Goal: Register for event/course

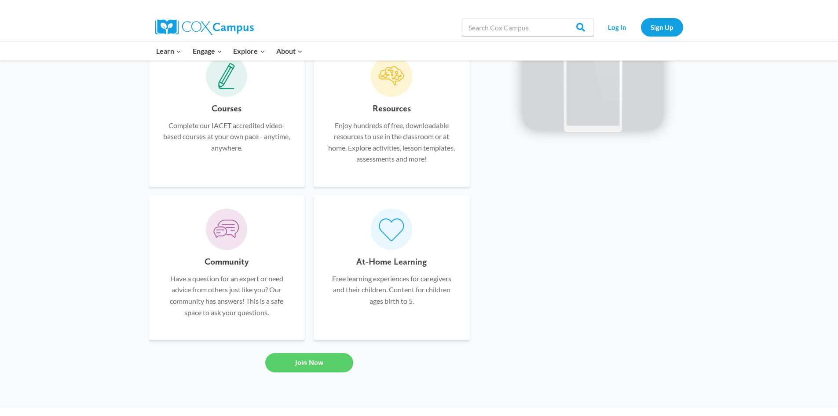
scroll to position [528, 0]
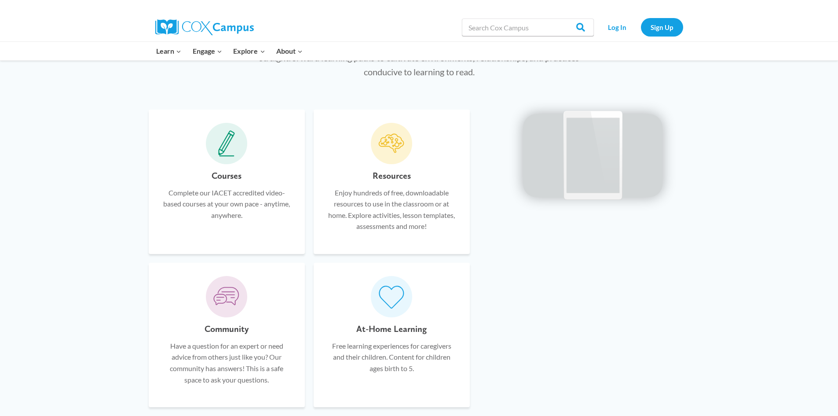
click at [230, 197] on p "Complete our IACET accredited video-based courses at your own pace - anytime, a…" at bounding box center [227, 204] width 130 height 34
click at [241, 160] on div "Courses Complete our IACET accredited video-based courses at your own pace - an…" at bounding box center [227, 182] width 156 height 144
click at [235, 158] on span at bounding box center [226, 143] width 41 height 41
click at [239, 183] on div "Courses Complete our IACET accredited video-based courses at your own pace - an…" at bounding box center [227, 205] width 130 height 72
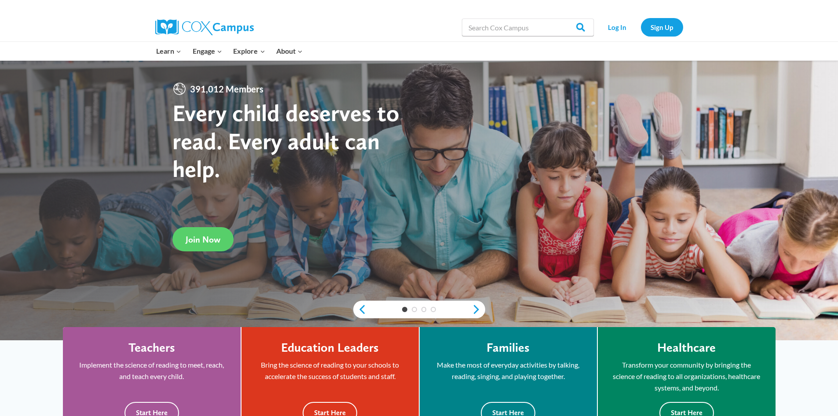
scroll to position [0, 0]
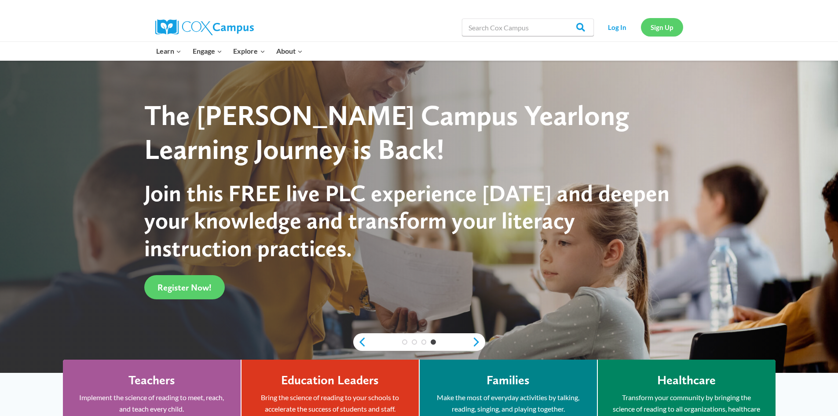
click at [664, 23] on link "Sign Up" at bounding box center [662, 27] width 42 height 18
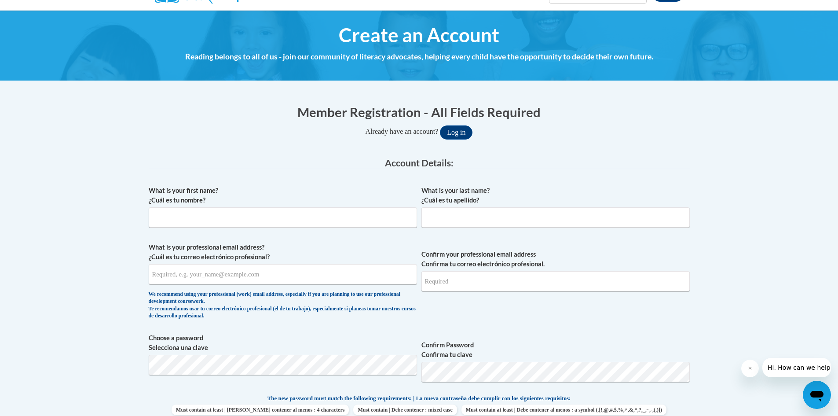
scroll to position [88, 0]
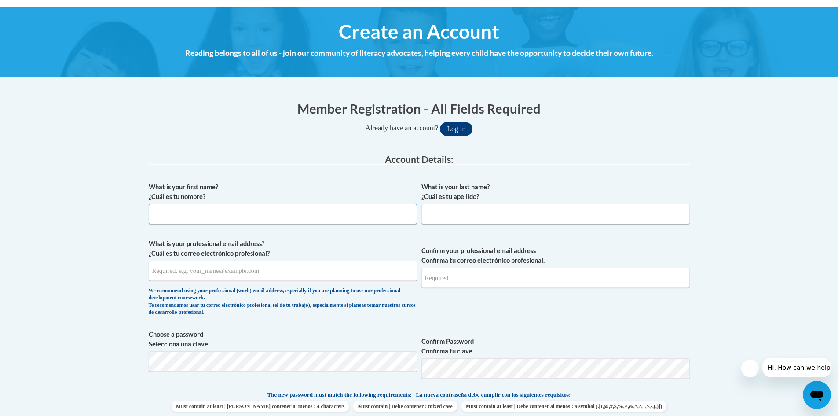
click at [353, 210] on input "What is your first name? ¿Cuál es tu nombre?" at bounding box center [283, 214] width 268 height 20
type input "Sarah"
type input "Pigg"
type input "spigg@lexingtonky.gov"
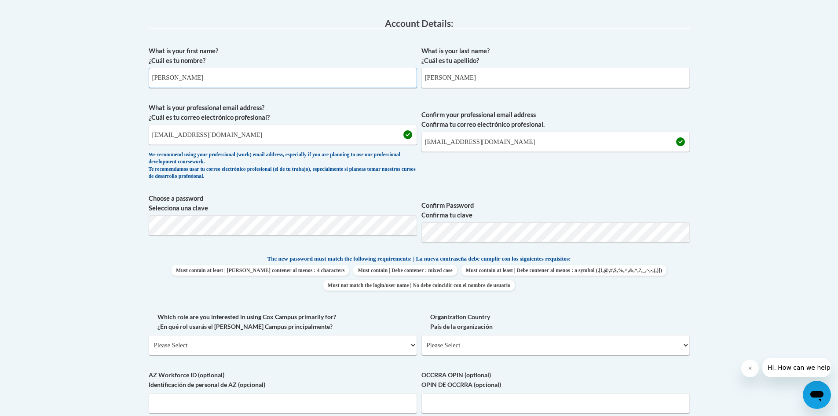
scroll to position [220, 0]
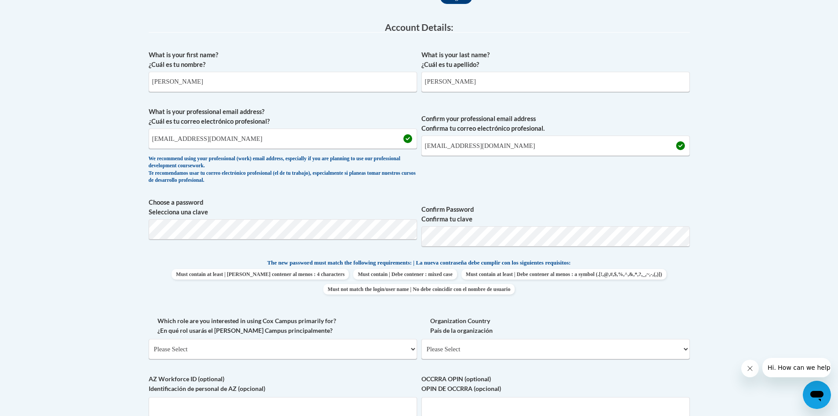
click at [643, 278] on span "Must contain at least | Debe contener al menos : 4 characters Must contain | De…" at bounding box center [419, 282] width 541 height 26
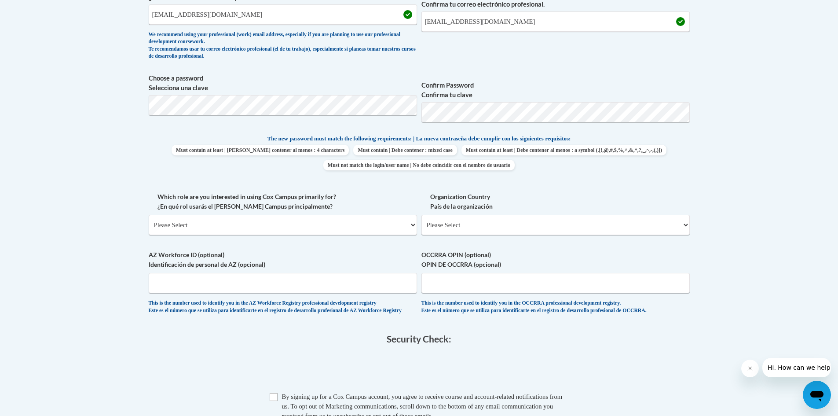
scroll to position [352, 0]
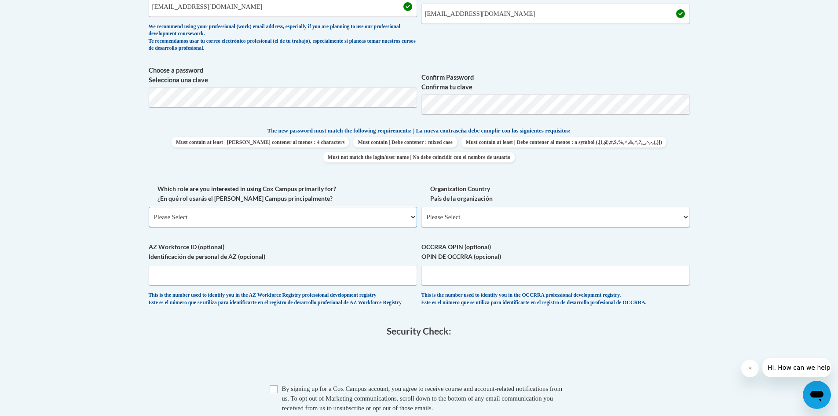
click at [389, 219] on select "Please Select College/University | Colegio/Universidad Community/Nonprofit Part…" at bounding box center [283, 217] width 268 height 20
select select "fbf2d438-af2f-41f8-98f1-81c410e29de3"
click at [149, 207] on select "Please Select College/University | Colegio/Universidad Community/Nonprofit Part…" at bounding box center [283, 217] width 268 height 20
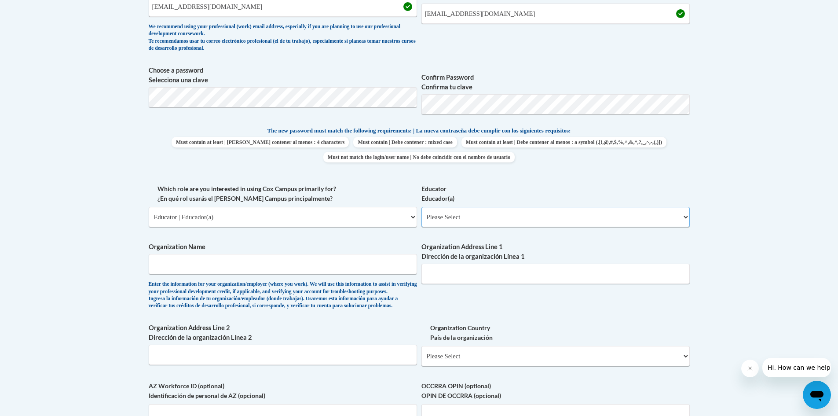
click at [507, 221] on select "Please Select Early Learning/Daycare Teacher/Family Home Care Provider | Maestr…" at bounding box center [556, 217] width 268 height 20
select select "6732b29e-f5f4-40e4-a595-7dafd2b8fb29"
click at [422, 207] on select "Please Select Early Learning/Daycare Teacher/Family Home Care Provider | Maestr…" at bounding box center [556, 217] width 268 height 20
click at [359, 270] on input "Organization Name" at bounding box center [283, 264] width 268 height 20
type input "LFUCG Parks and Recreation"
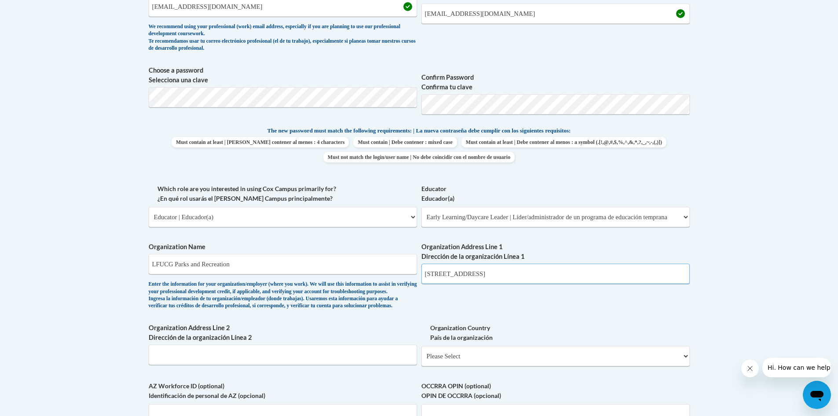
drag, startPoint x: 500, startPoint y: 273, endPoint x: 316, endPoint y: 265, distance: 184.2
click at [316, 265] on div "What is your first name? ¿Cuál es tu nombre? Sarah What is your last name? ¿Cuá…" at bounding box center [419, 184] width 541 height 540
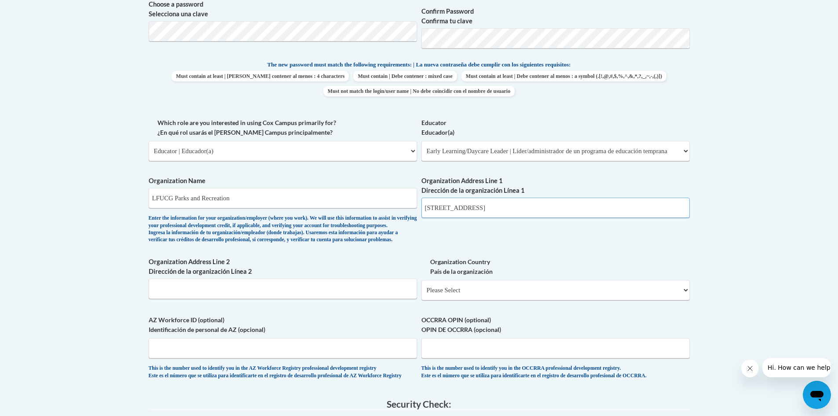
scroll to position [440, 0]
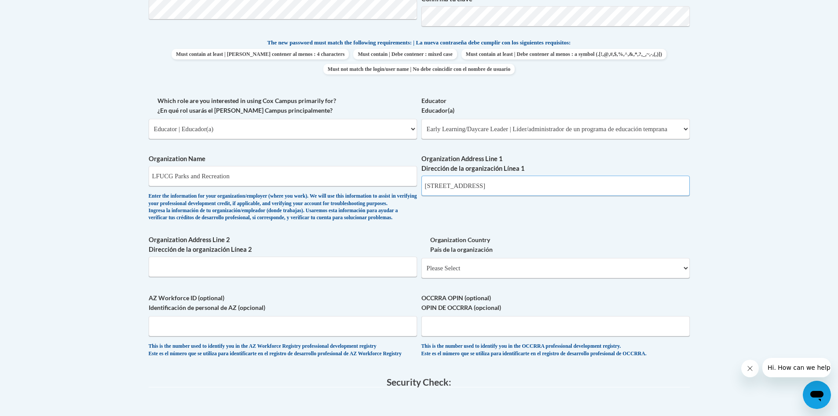
type input "545 N. Upper Street"
drag, startPoint x: 273, startPoint y: 171, endPoint x: 49, endPoint y: 152, distance: 225.3
click at [49, 152] on body "This site uses cookies to help improve your learning experience. By continuing …" at bounding box center [419, 166] width 838 height 1213
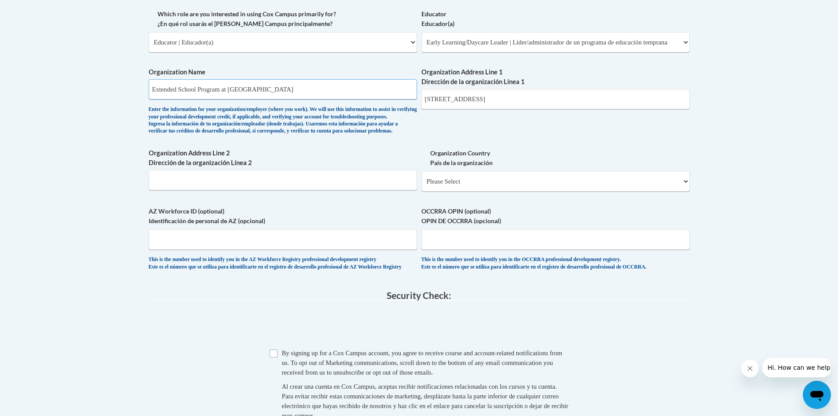
scroll to position [528, 0]
type input "Extended School Program at Stonewall Elementary"
click at [529, 190] on select "Please Select United States | Estados Unidos Outside of the United States | Fue…" at bounding box center [556, 180] width 268 height 20
select select "ad49bcad-a171-4b2e-b99c-48b446064914"
click at [422, 184] on select "Please Select United States | Estados Unidos Outside of the United States | Fue…" at bounding box center [556, 180] width 268 height 20
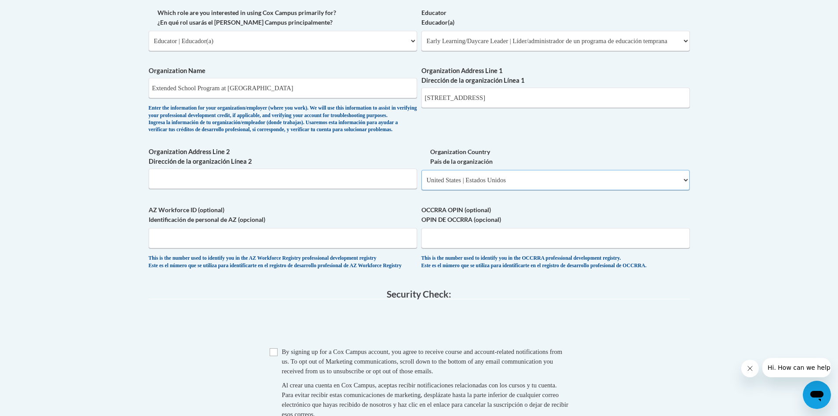
select select
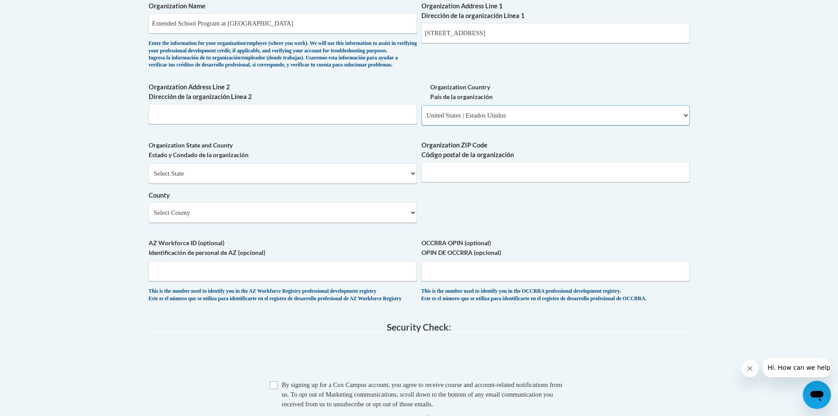
scroll to position [572, 0]
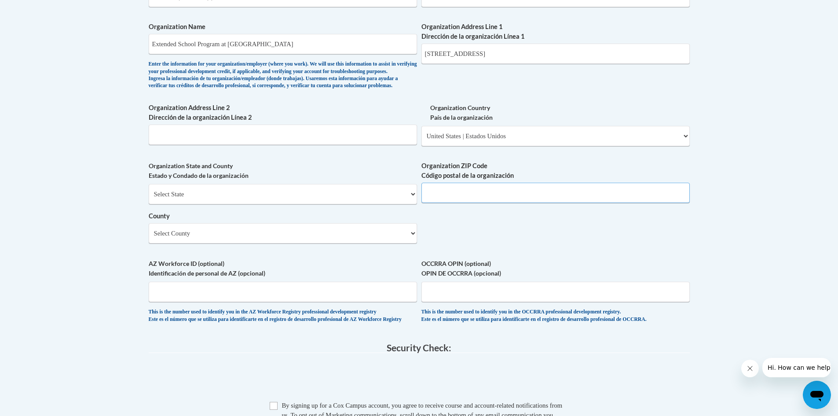
click at [526, 203] on input "Organization ZIP Code Código postal de la organización" at bounding box center [556, 193] width 268 height 20
type input "40508"
click at [316, 243] on select "Select County Adair Allen Anderson Ballard Barren Bath Bell Boone Bourbon Boyd …" at bounding box center [283, 233] width 268 height 20
select select "Fayette"
click at [149, 238] on select "Select County Adair Allen Anderson Ballard Barren Bath Bell Boone Bourbon Boyd …" at bounding box center [283, 233] width 268 height 20
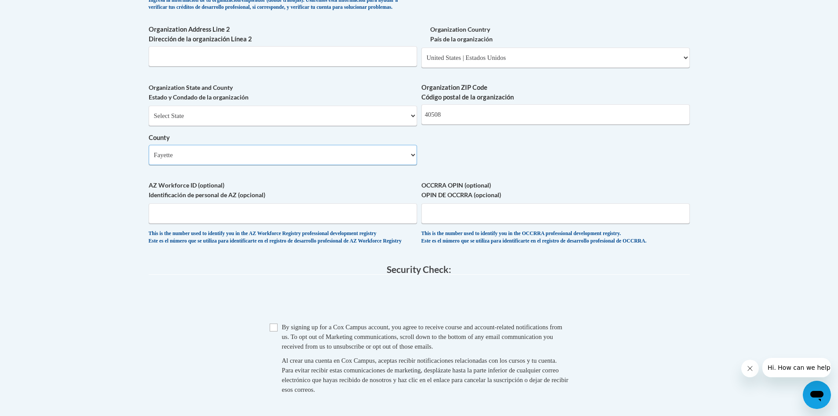
scroll to position [704, 0]
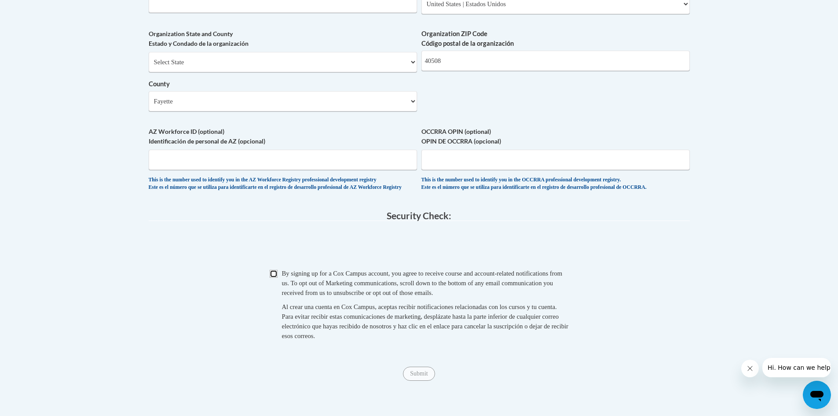
click at [272, 278] on input "Checkbox" at bounding box center [274, 274] width 8 height 8
checkbox input "true"
click at [426, 381] on input "Submit" at bounding box center [419, 374] width 32 height 14
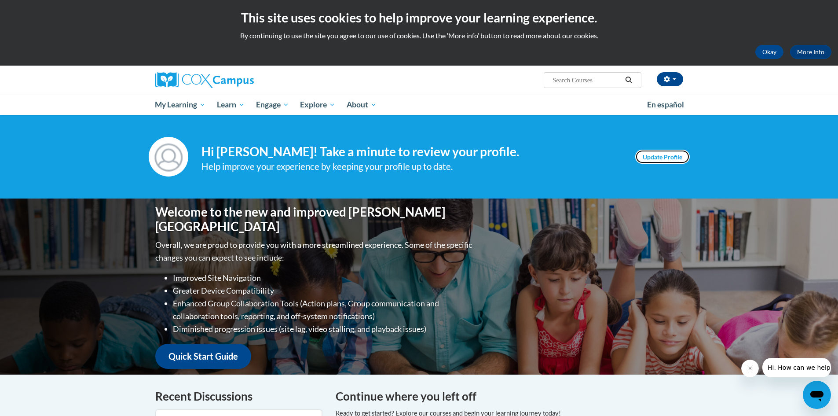
click at [665, 154] on link "Update Profile" at bounding box center [662, 157] width 55 height 14
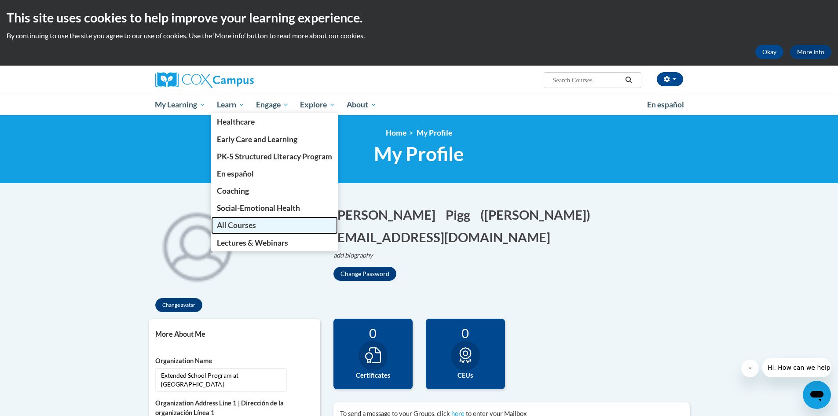
click at [254, 223] on span "All Courses" at bounding box center [236, 224] width 39 height 9
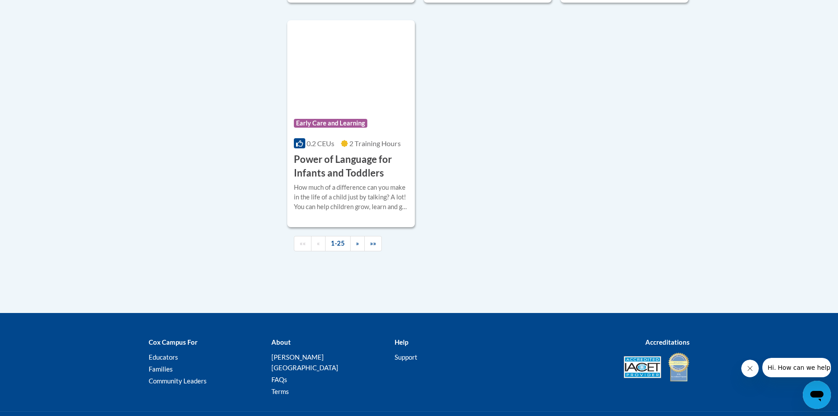
scroll to position [2112, 0]
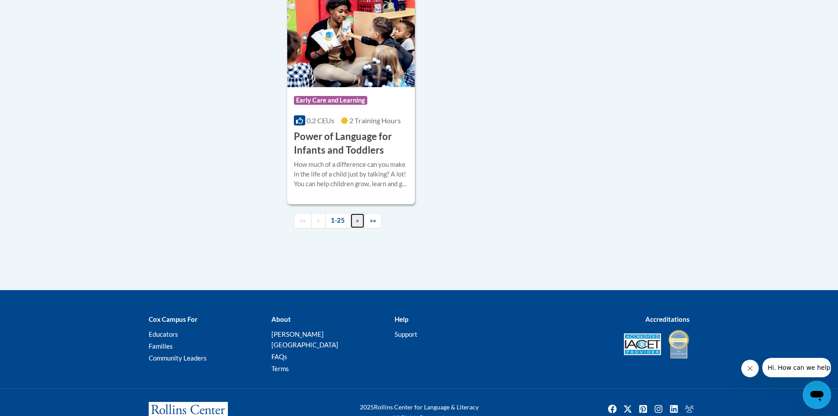
click at [361, 228] on link "»" at bounding box center [357, 220] width 15 height 15
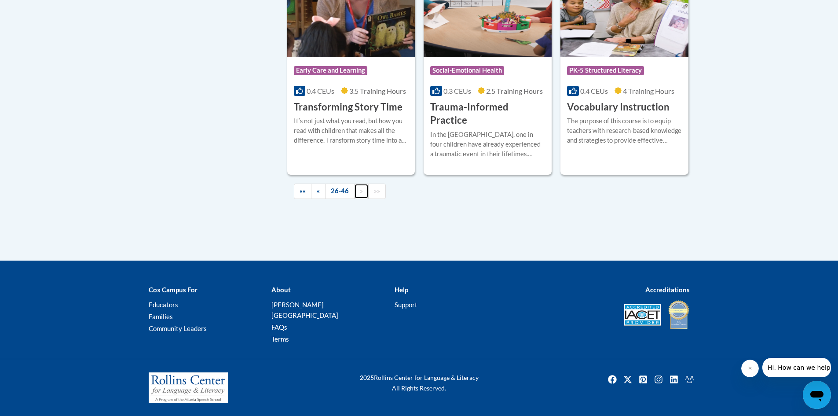
scroll to position [1561, 0]
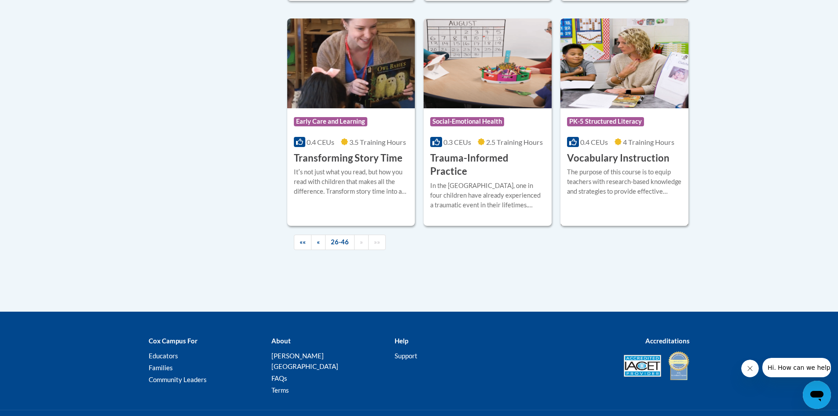
click at [631, 167] on div "The purpose of this course is to equip teachers with research-based knowledge a…" at bounding box center [624, 181] width 115 height 29
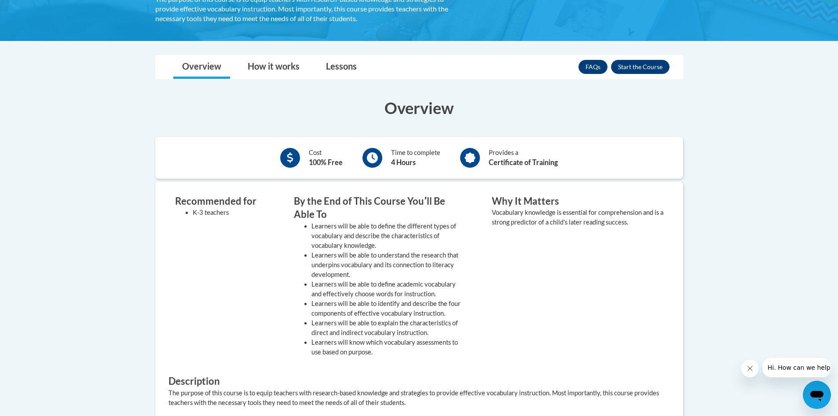
scroll to position [176, 0]
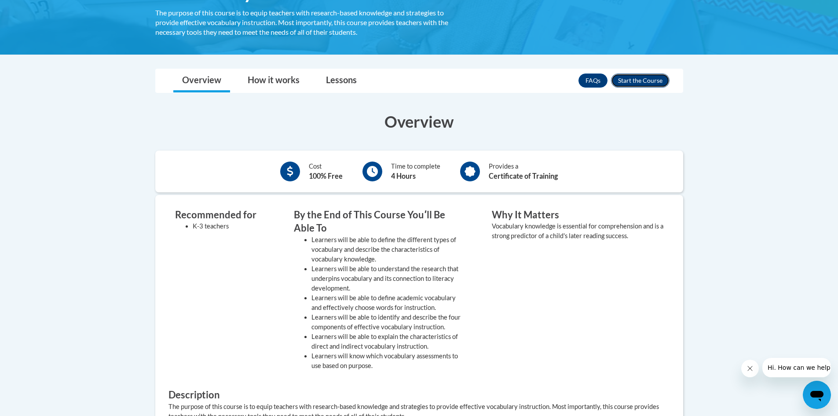
click at [652, 77] on button "Enroll" at bounding box center [640, 80] width 59 height 14
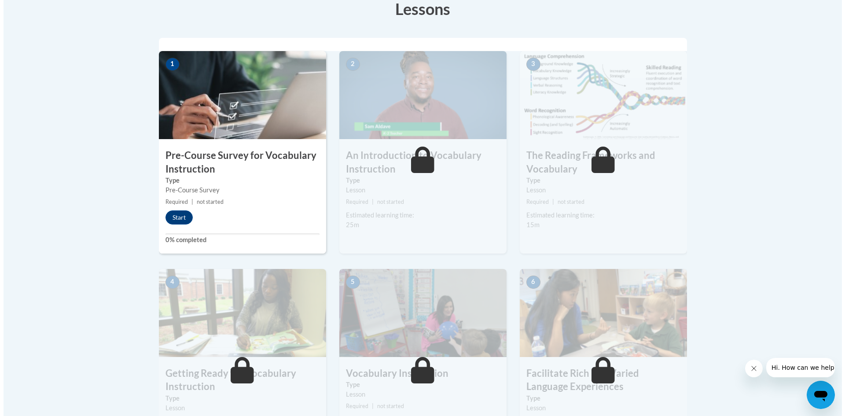
scroll to position [220, 0]
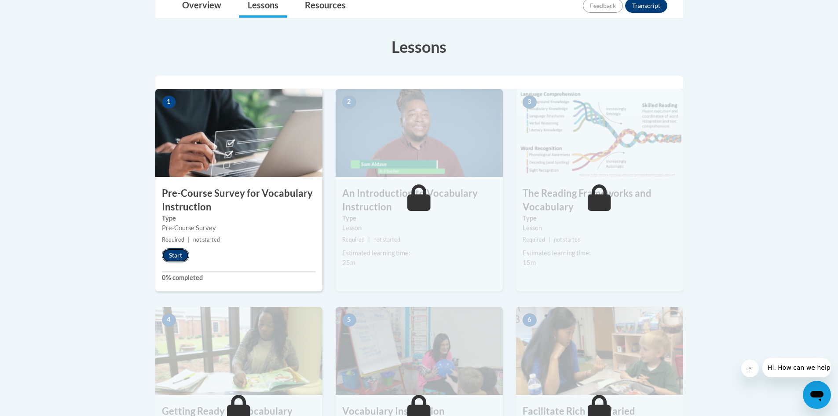
click at [181, 256] on button "Start" at bounding box center [175, 255] width 27 height 14
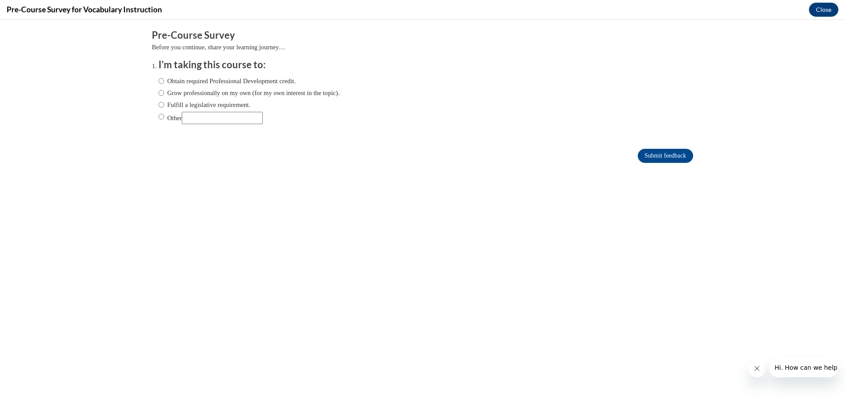
scroll to position [0, 0]
click at [250, 84] on label "Obtain required Professional Development credit." at bounding box center [226, 81] width 137 height 10
click at [164, 84] on input "Obtain required Professional Development credit." at bounding box center [161, 81] width 6 height 10
radio input "true"
click at [681, 153] on input "Submit feedback" at bounding box center [665, 156] width 55 height 14
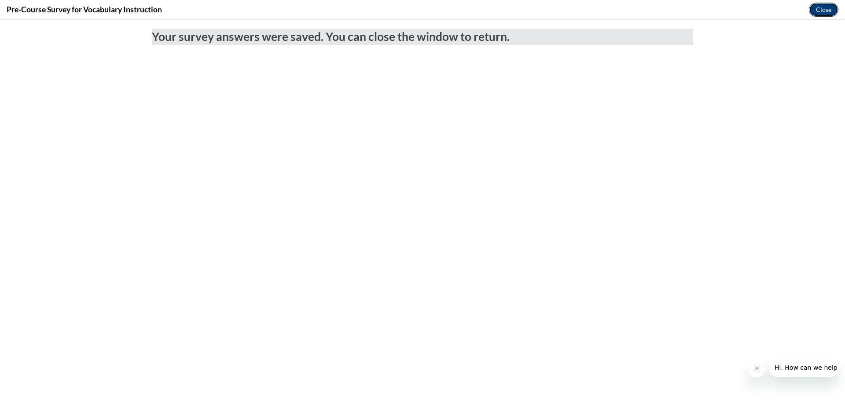
drag, startPoint x: 832, startPoint y: 14, endPoint x: 832, endPoint y: 21, distance: 7.1
click at [832, 14] on button "Close" at bounding box center [823, 10] width 29 height 14
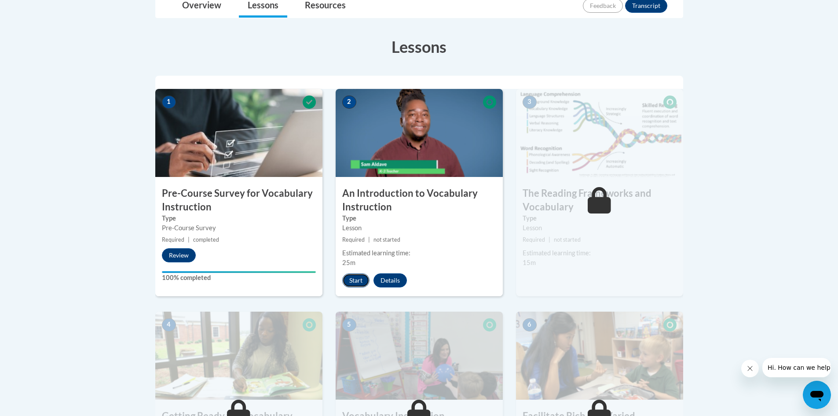
click at [348, 285] on button "Start" at bounding box center [355, 280] width 27 height 14
